Goal: Task Accomplishment & Management: Complete application form

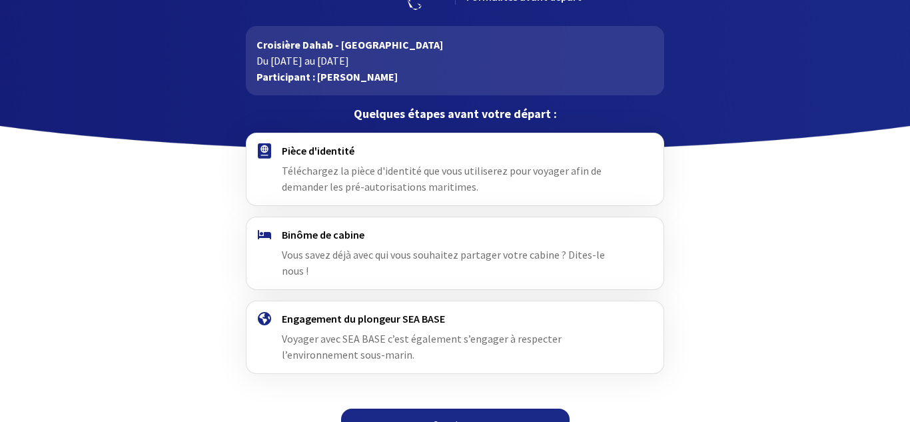
scroll to position [59, 0]
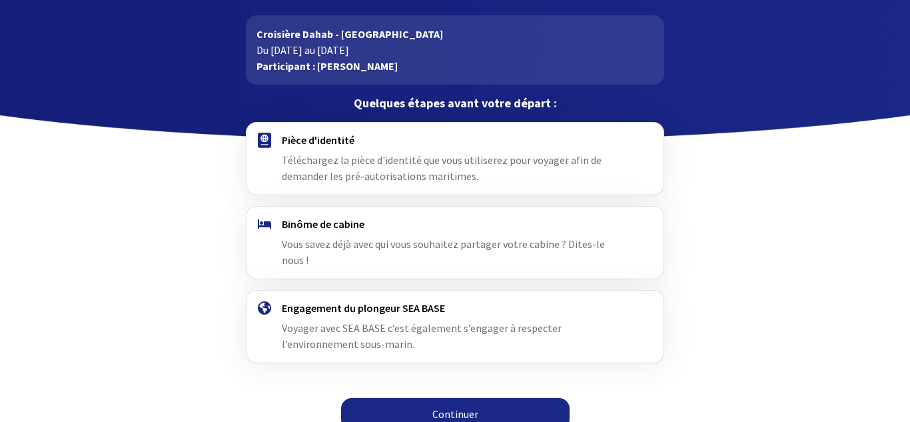
click at [478, 412] on link "Continuer" at bounding box center [455, 414] width 229 height 32
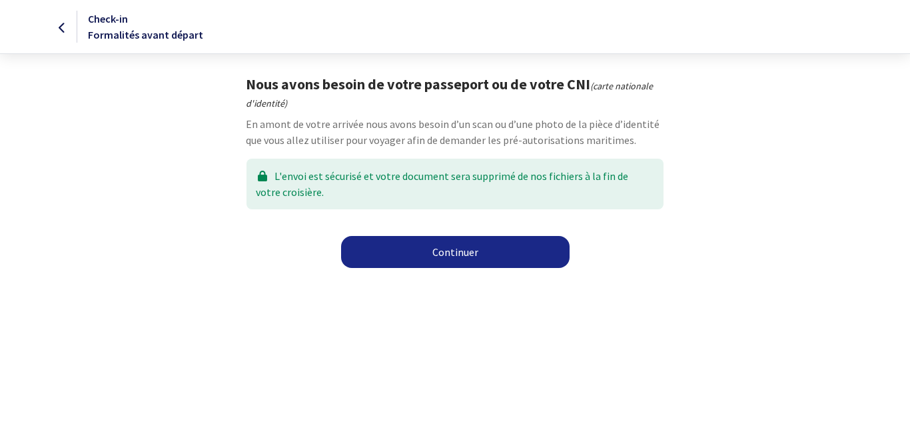
click at [456, 250] on link "Continuer" at bounding box center [455, 252] width 229 height 32
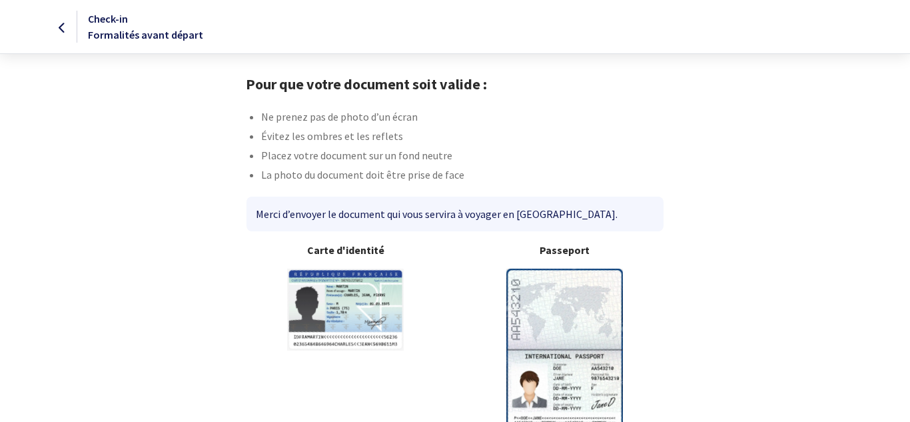
click at [575, 338] on img at bounding box center [564, 349] width 117 height 162
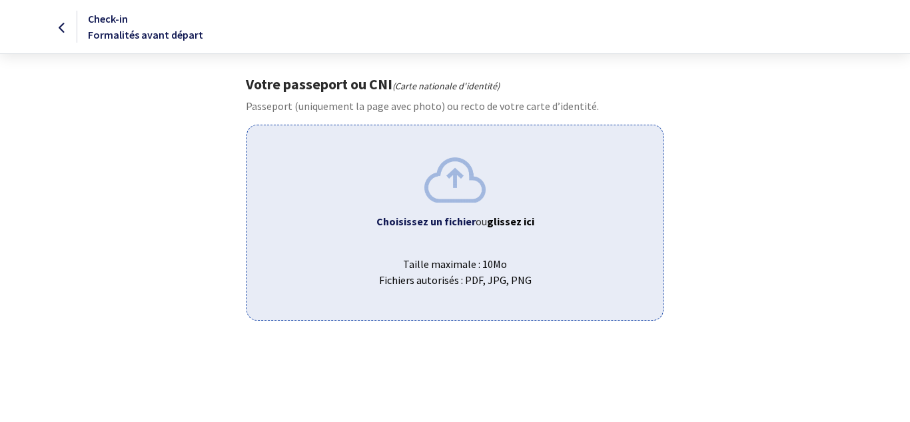
click at [495, 282] on span "Taille maximale : 10Mo Fichiers autorisés : PDF, JPG, PNG" at bounding box center [455, 266] width 394 height 43
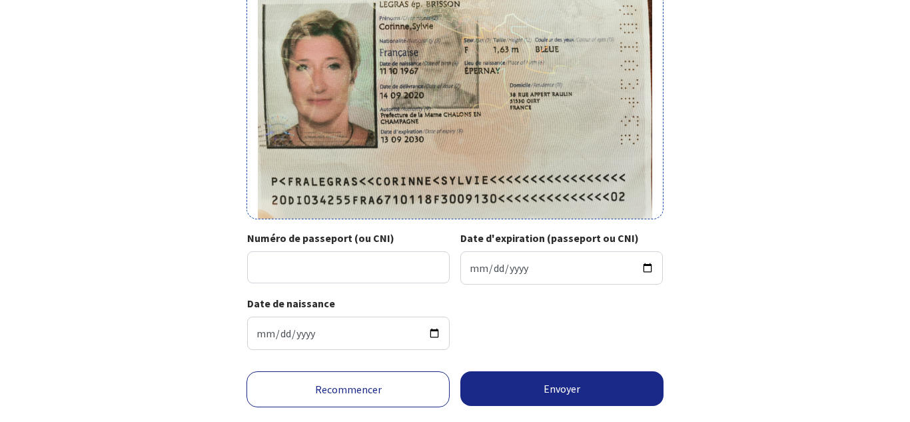
scroll to position [184, 0]
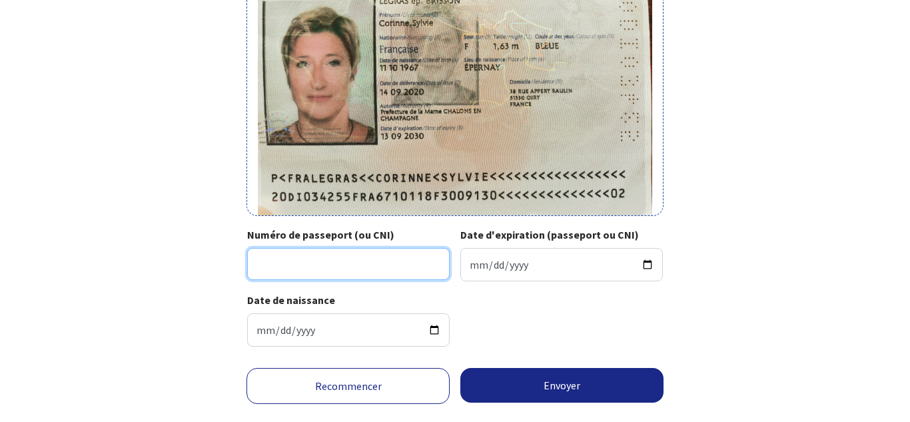
click at [362, 264] on input "Numéro de passeport (ou CNI)" at bounding box center [348, 264] width 203 height 32
type input "20DI034255"
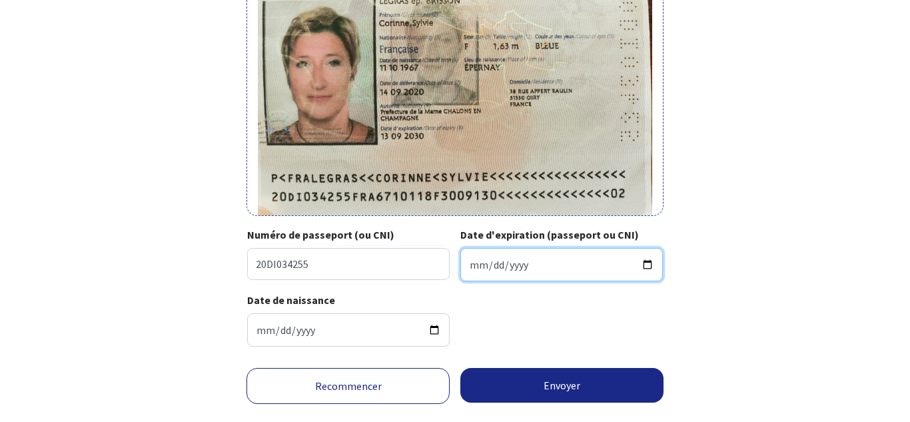
click at [564, 270] on input "Date d'expiration (passeport ou CNI)" at bounding box center [561, 264] width 203 height 33
type input "2030-09-13"
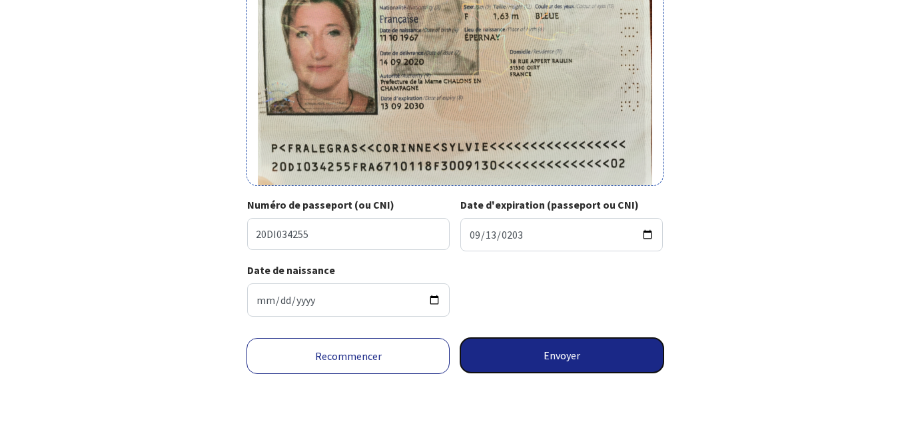
click at [590, 354] on button "Envoyer" at bounding box center [561, 355] width 203 height 35
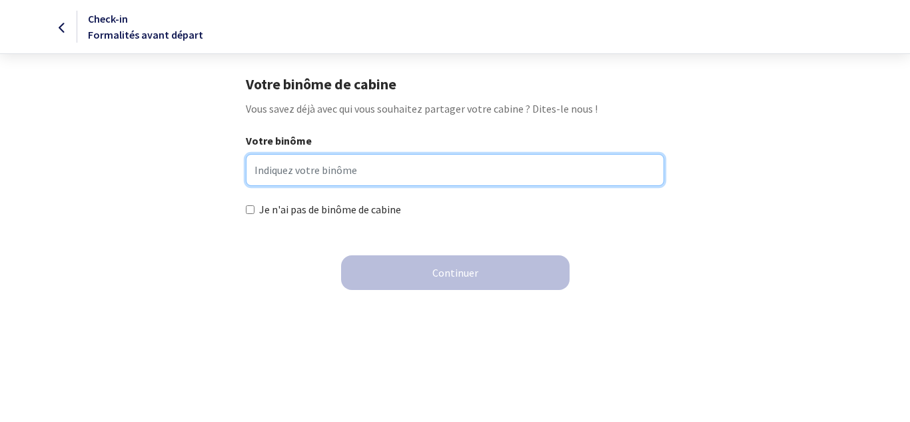
click at [408, 179] on input "Votre binôme" at bounding box center [455, 170] width 418 height 32
type input "magalie manable frapart"
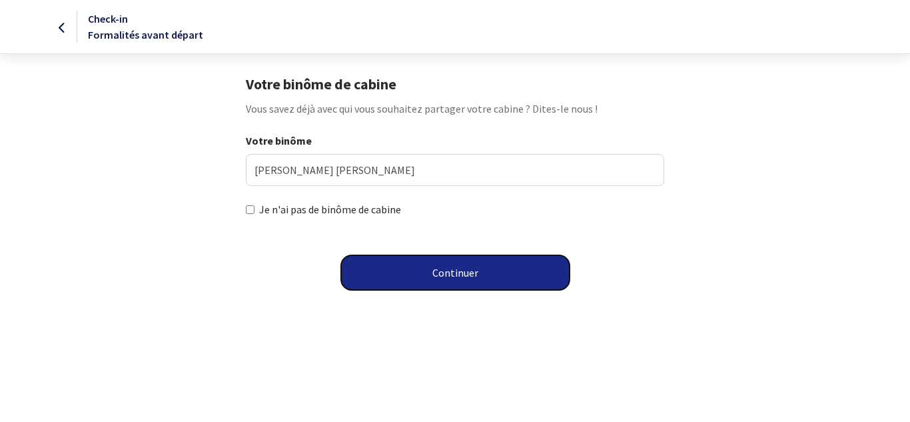
click at [453, 275] on button "Continuer" at bounding box center [455, 272] width 229 height 35
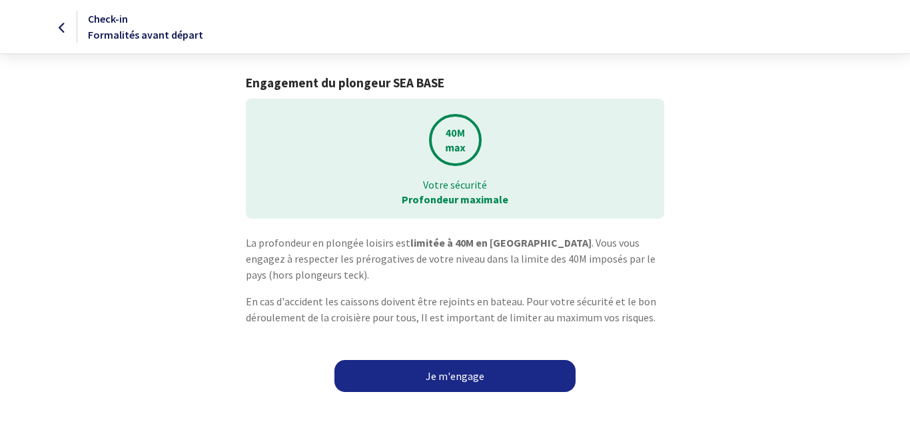
click at [471, 374] on link "Je m'engage" at bounding box center [454, 376] width 241 height 32
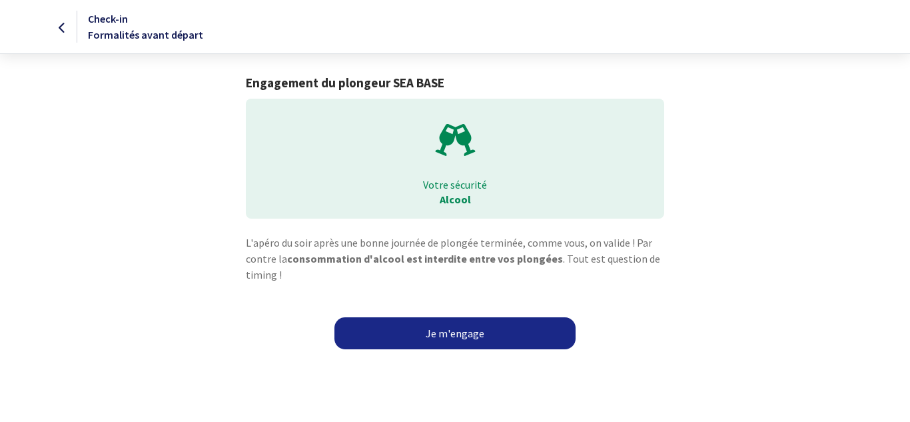
click at [464, 340] on link "Je m'engage" at bounding box center [454, 333] width 241 height 32
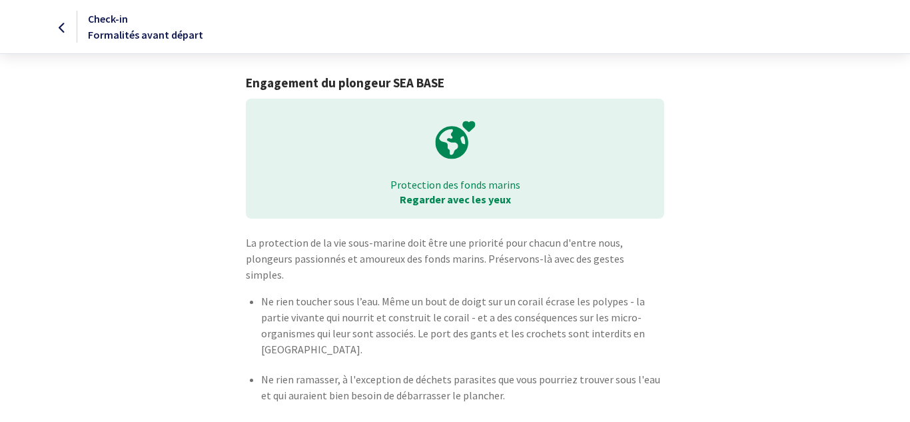
scroll to position [54, 0]
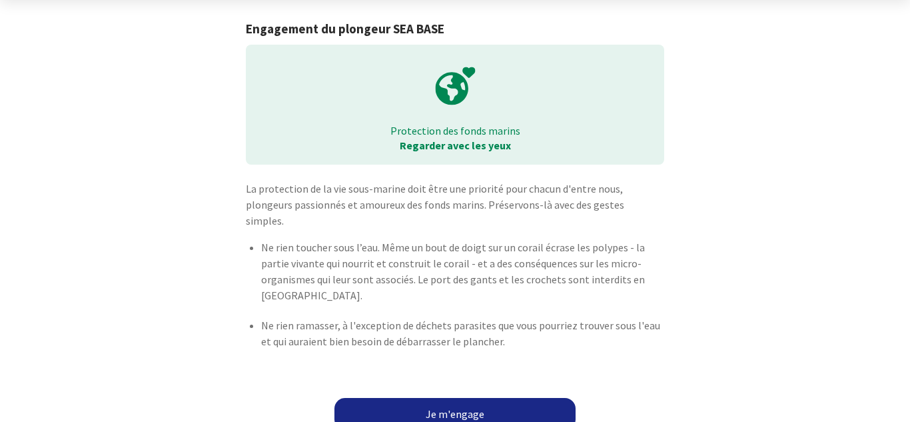
click at [486, 398] on link "Je m'engage" at bounding box center [454, 414] width 241 height 32
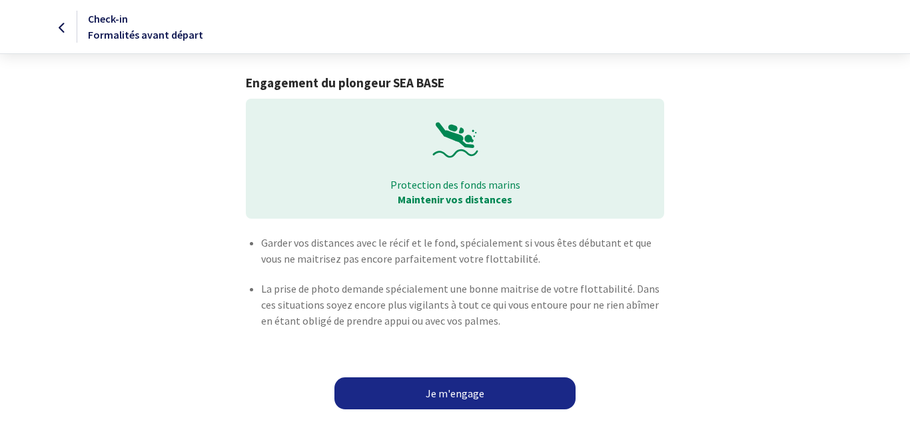
click at [476, 386] on link "Je m'engage" at bounding box center [454, 393] width 241 height 32
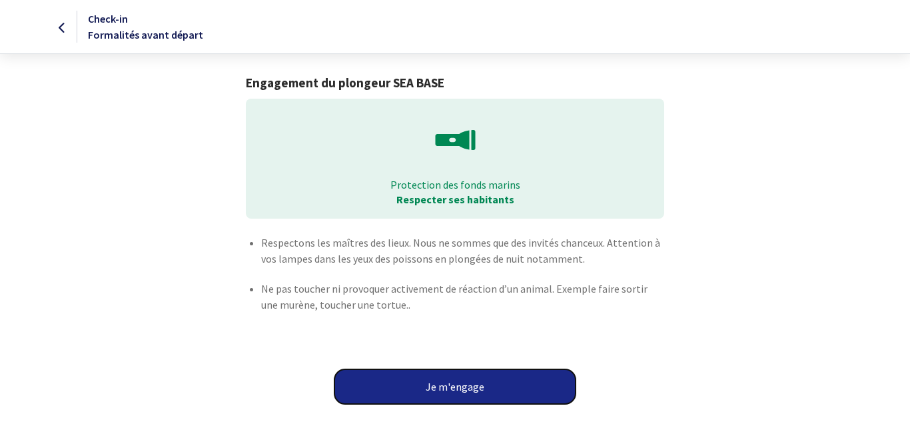
click at [467, 390] on button "Je m'engage" at bounding box center [454, 386] width 241 height 35
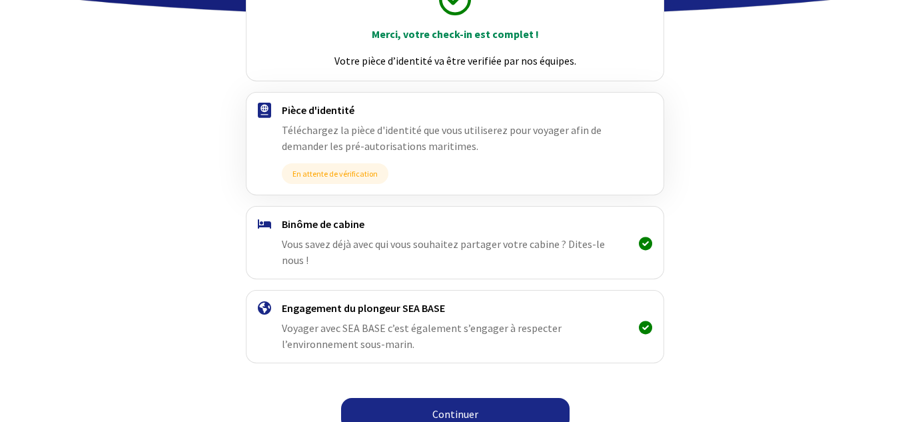
scroll to position [183, 0]
click at [478, 401] on link "Continuer" at bounding box center [455, 414] width 229 height 32
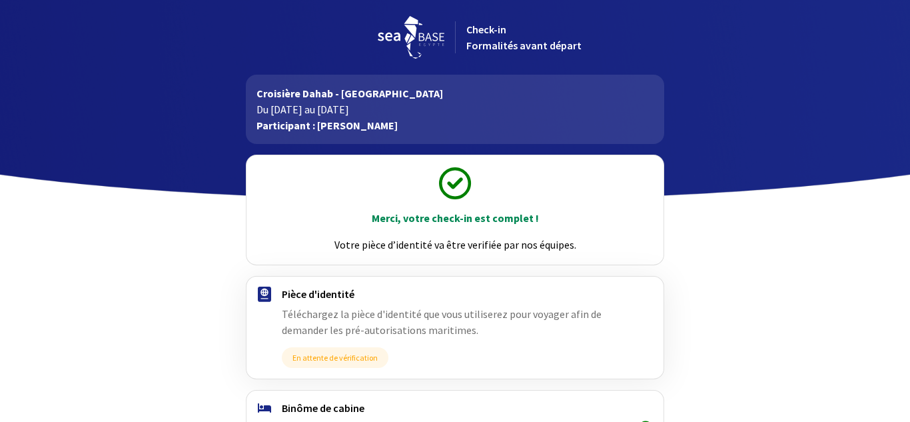
scroll to position [184, 0]
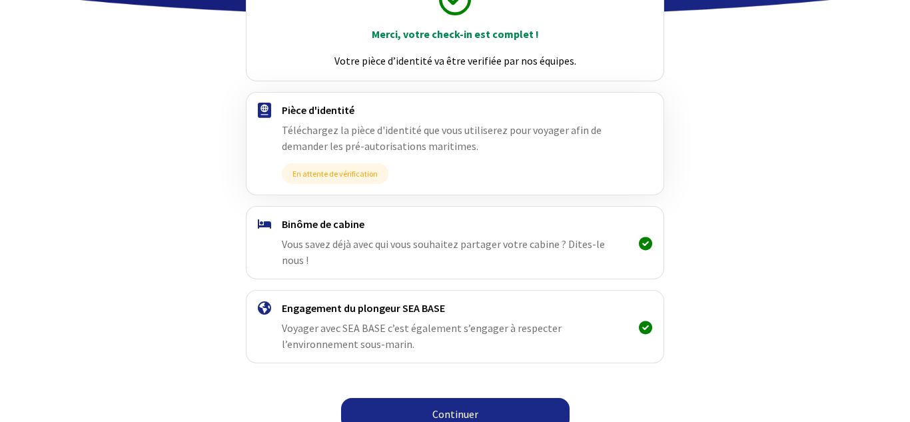
click at [462, 413] on link "Continuer" at bounding box center [455, 414] width 229 height 32
